Goal: Task Accomplishment & Management: Complete application form

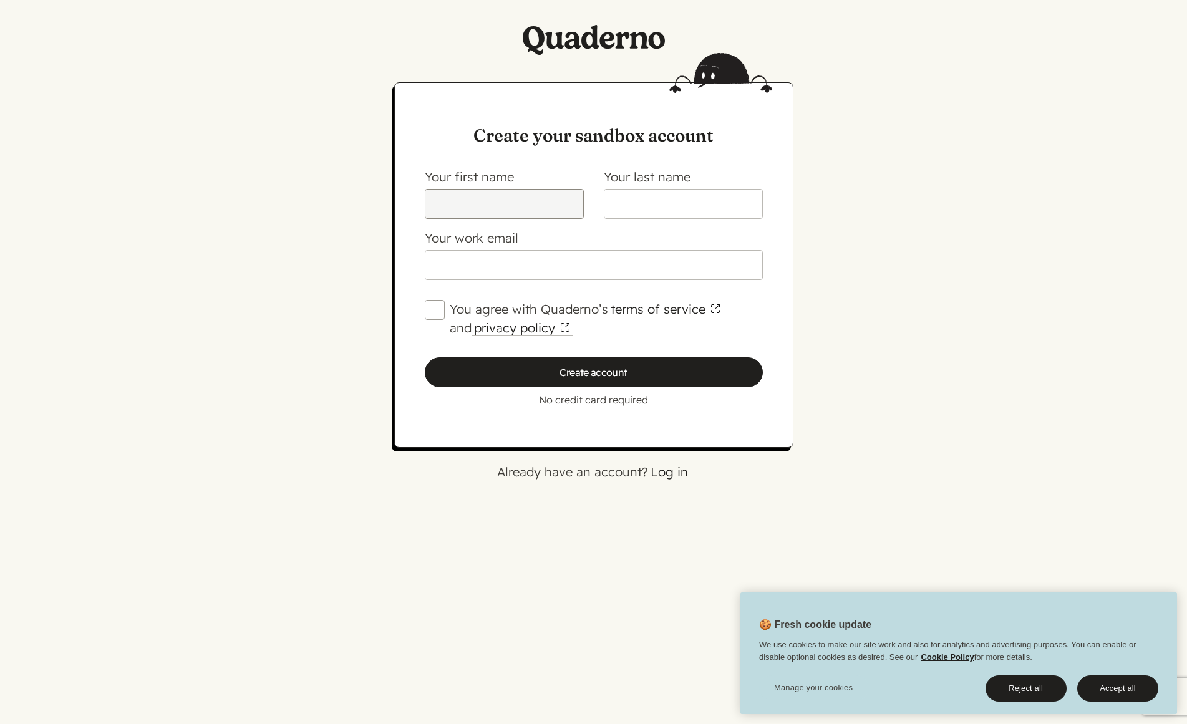
click at [494, 198] on input "Your first name" at bounding box center [504, 204] width 159 height 30
click at [431, 306] on input "You agree with Quaderno’s terms of service and privacy policy" at bounding box center [435, 310] width 20 height 20
checkbox input "true"
click at [478, 172] on label "Your first name" at bounding box center [469, 177] width 89 height 16
click at [478, 189] on input "Your first name" at bounding box center [504, 204] width 159 height 30
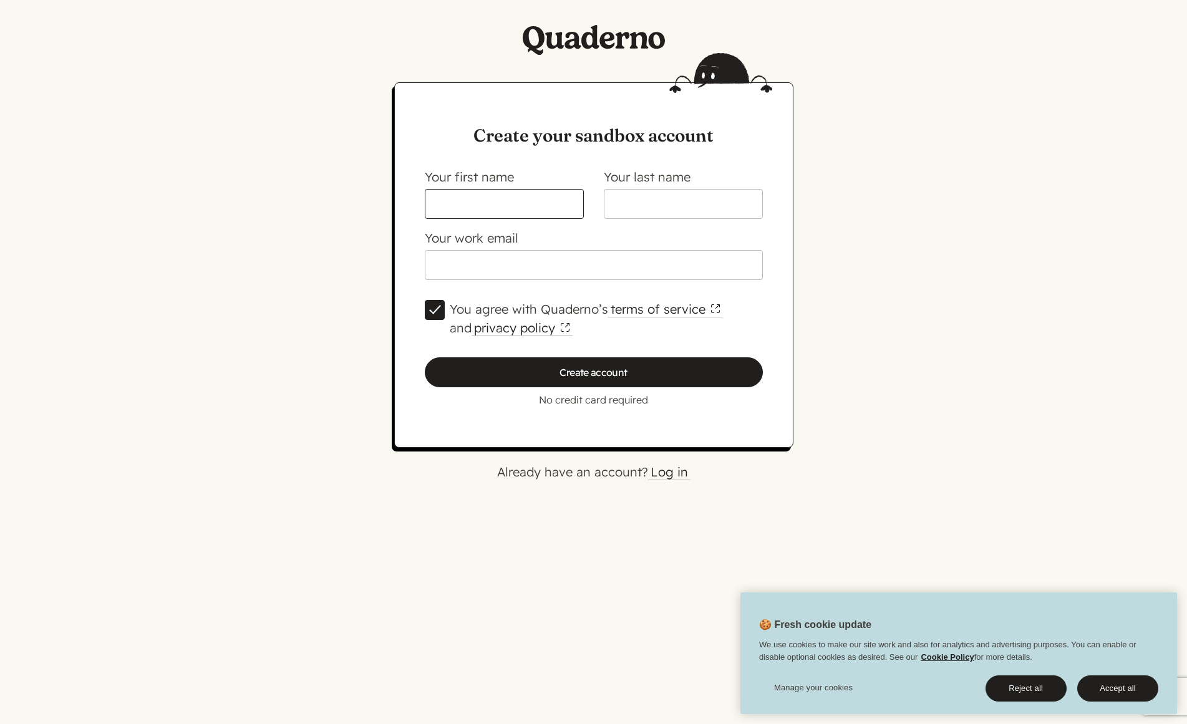
click at [478, 194] on input "Your first name" at bounding box center [504, 204] width 159 height 30
type input "Magnus"
type input "Jonsson"
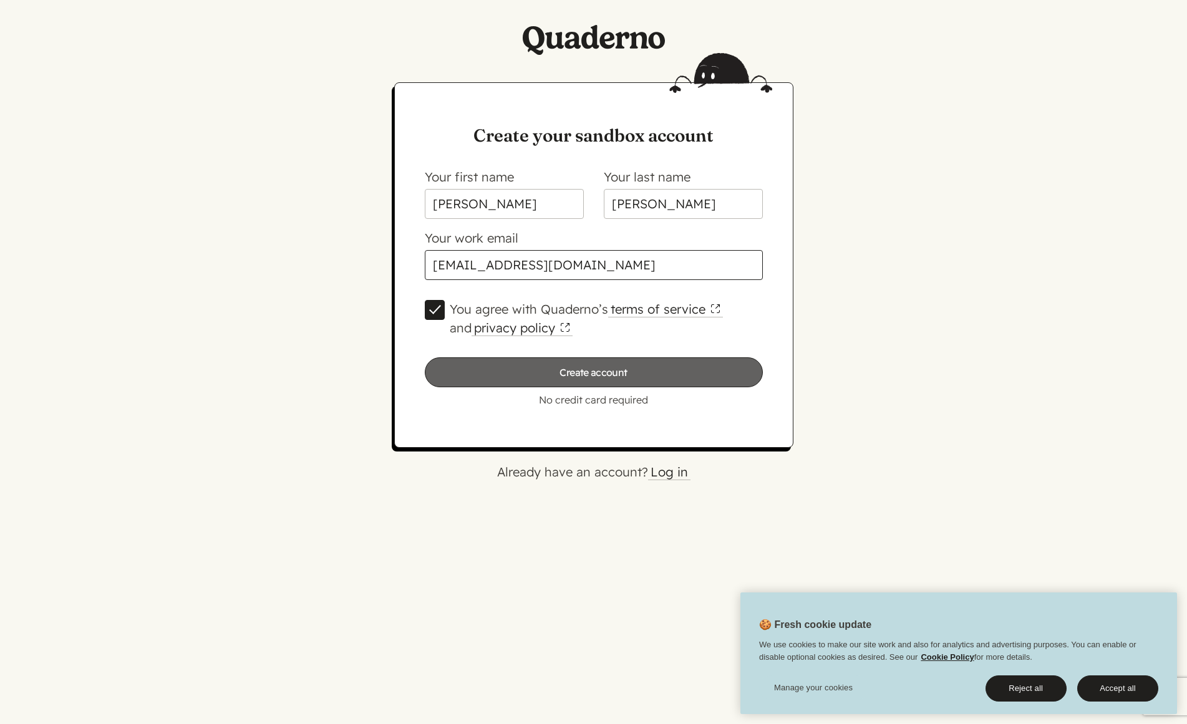
type input "magnus@eldtechnologies.com"
click at [564, 364] on input "Create account" at bounding box center [594, 372] width 338 height 30
type input "Please wait…"
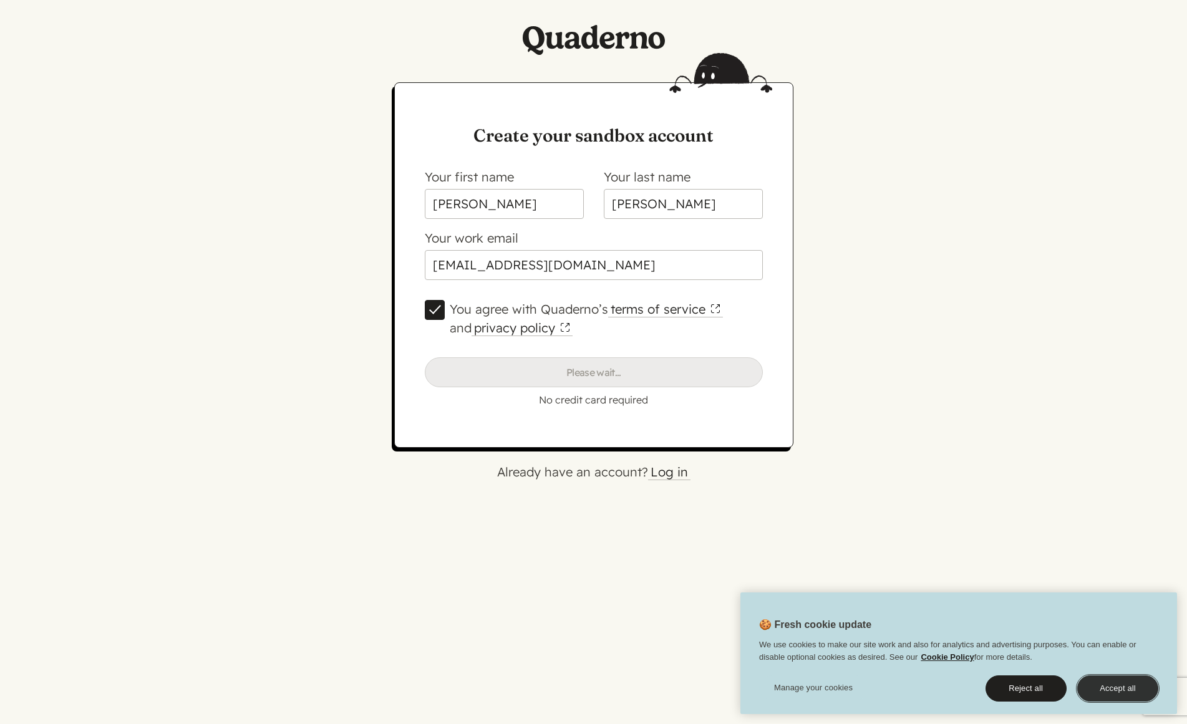
click at [1117, 685] on button "Accept all" at bounding box center [1117, 688] width 81 height 26
